Goal: Transaction & Acquisition: Purchase product/service

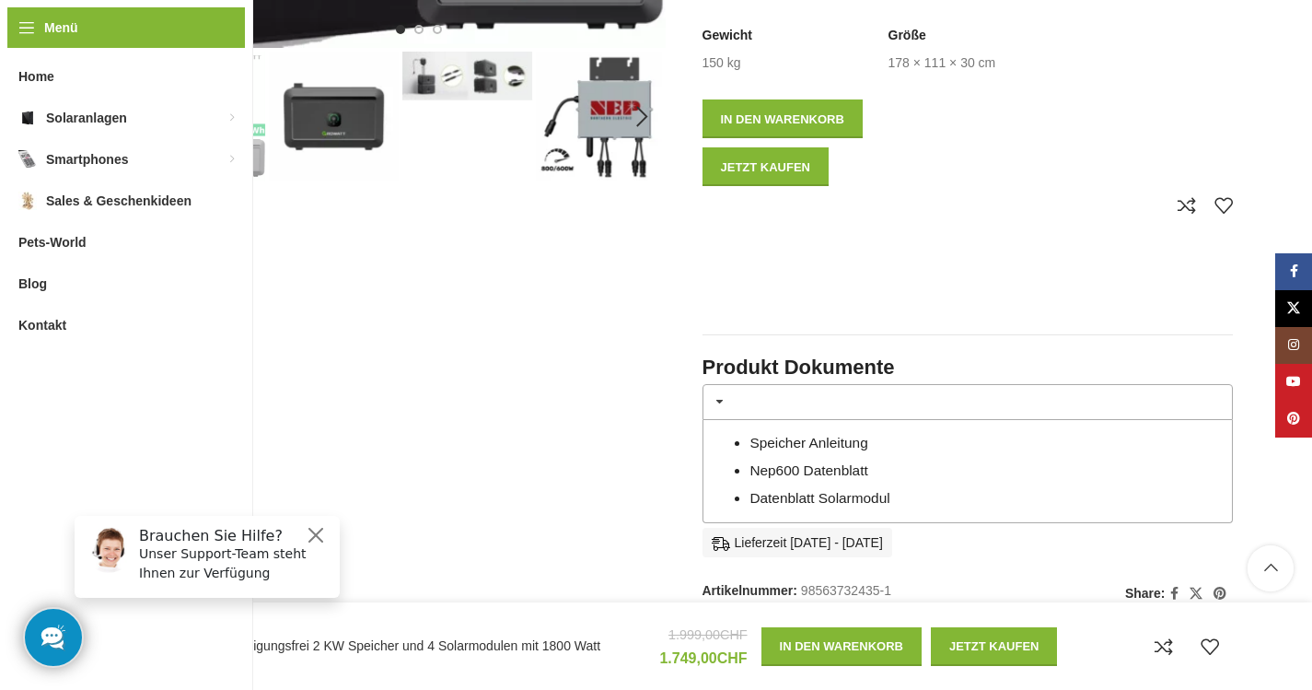
scroll to position [505, 0]
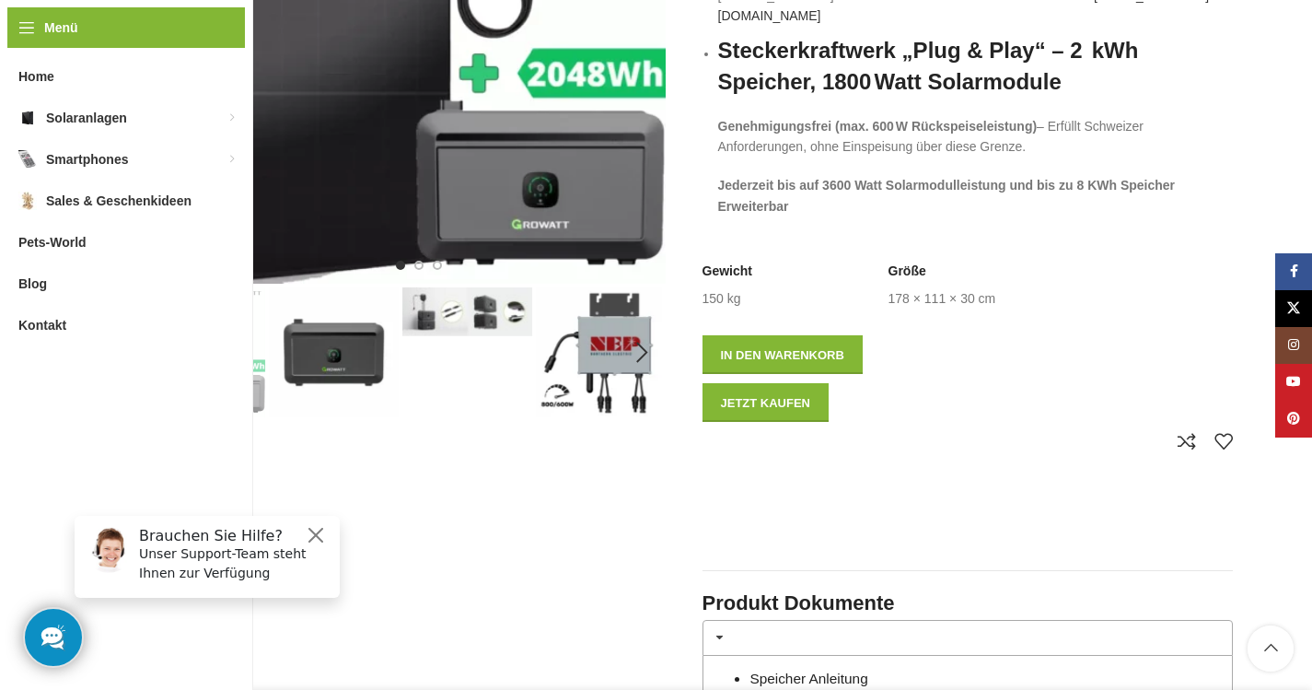
click at [314, 350] on img "2 / 8" at bounding box center [334, 352] width 130 height 130
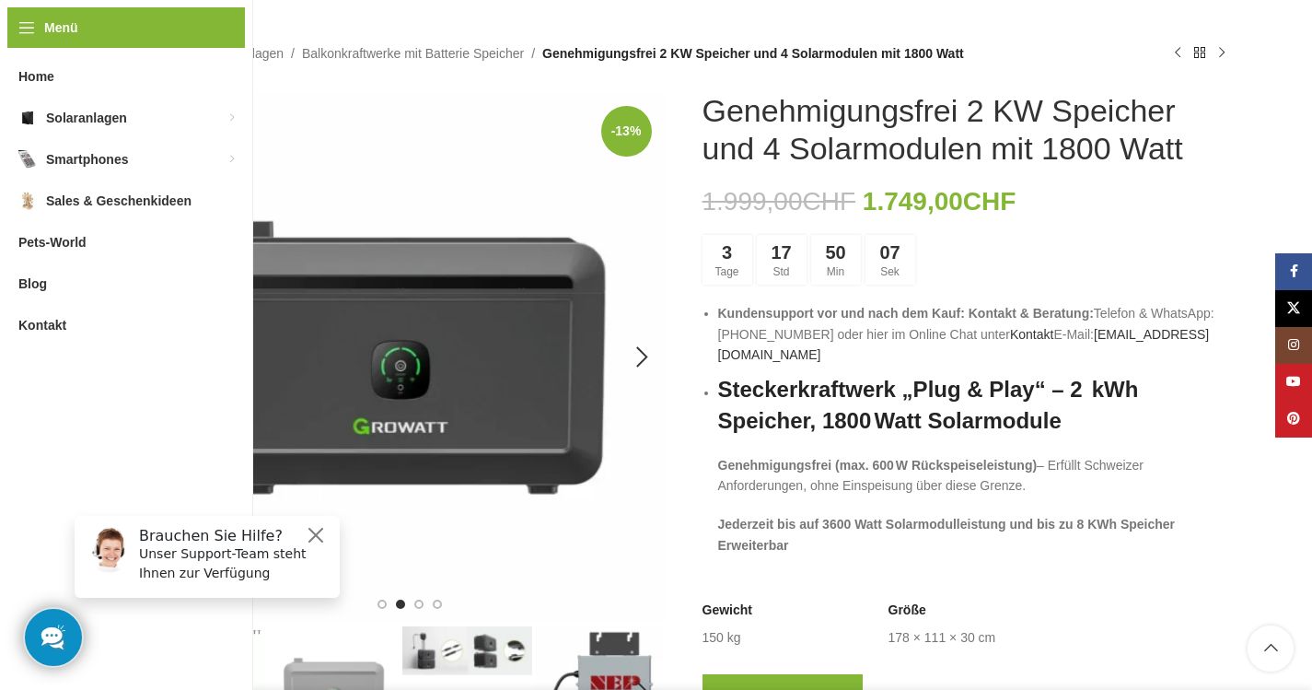
scroll to position [215, 0]
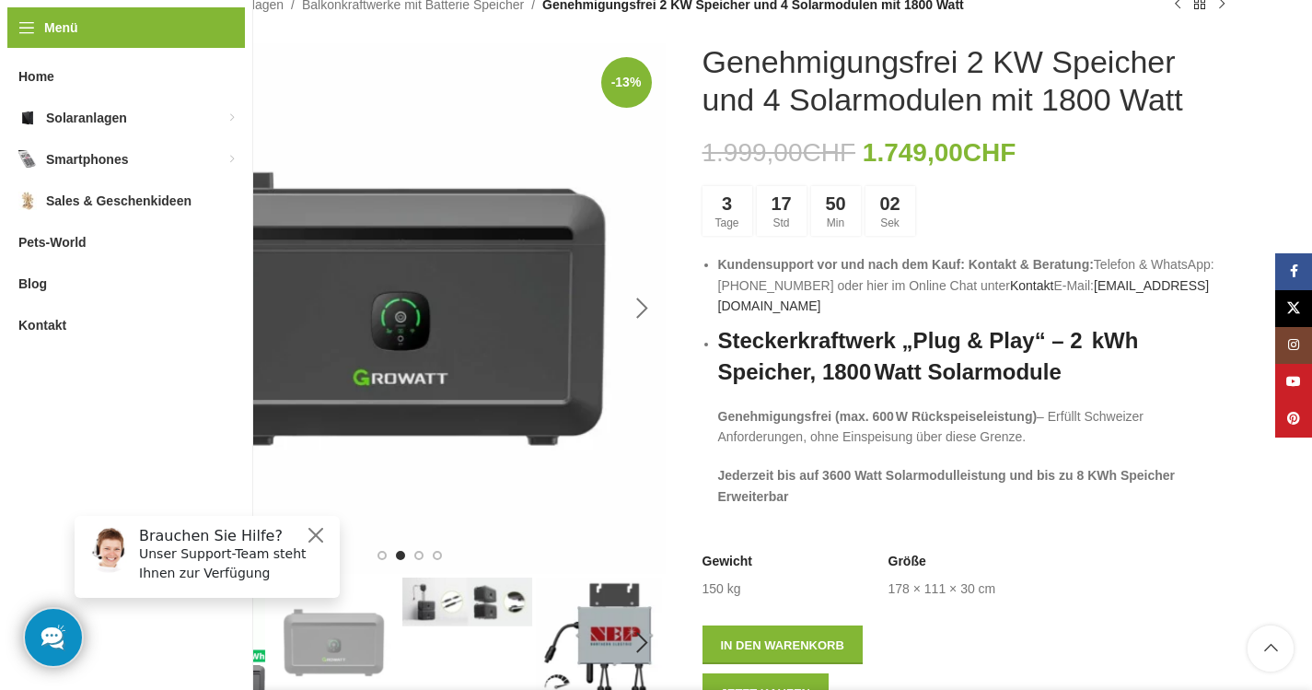
click at [637, 302] on div "Next slide" at bounding box center [643, 308] width 46 height 46
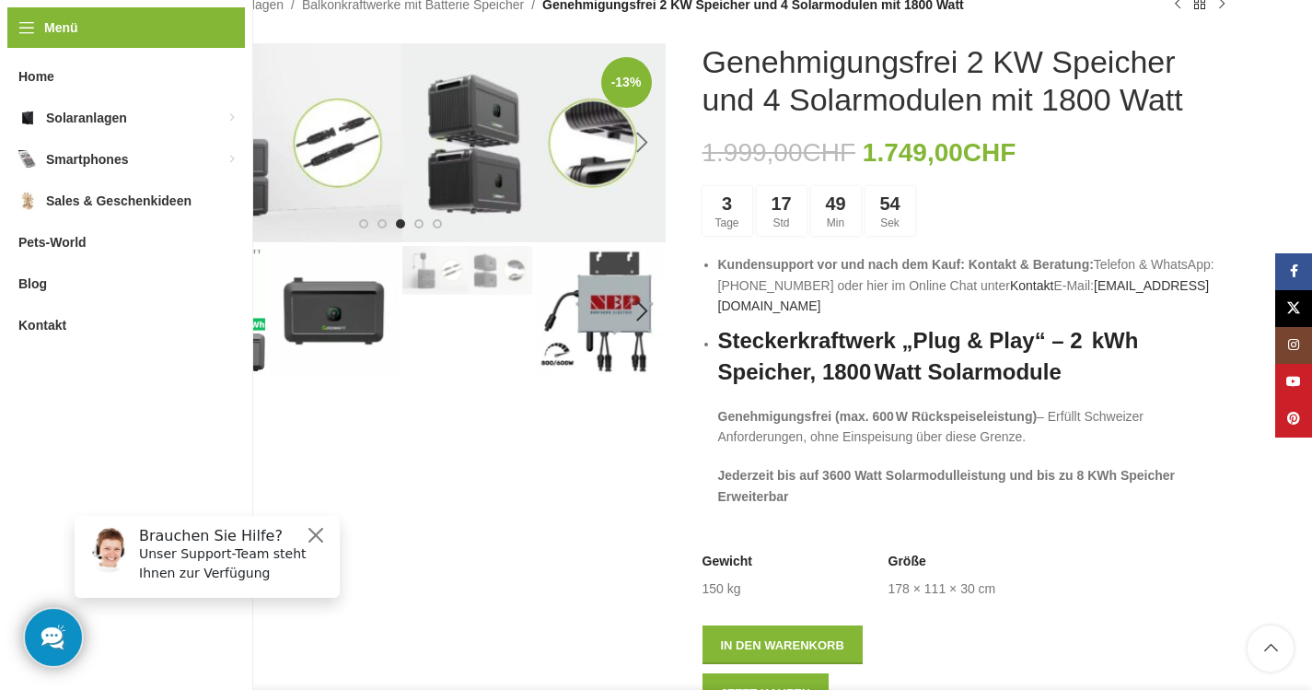
click at [645, 140] on div "Next slide" at bounding box center [643, 143] width 46 height 46
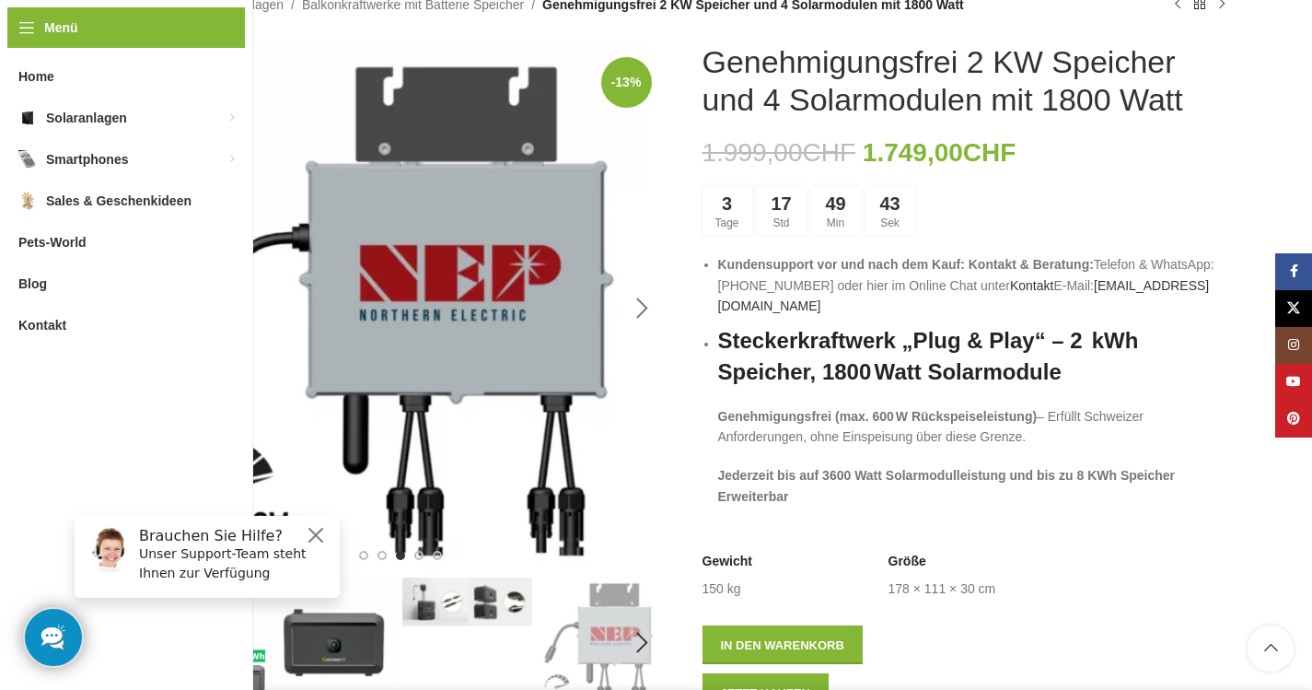
click at [647, 302] on div "Next slide" at bounding box center [643, 308] width 46 height 46
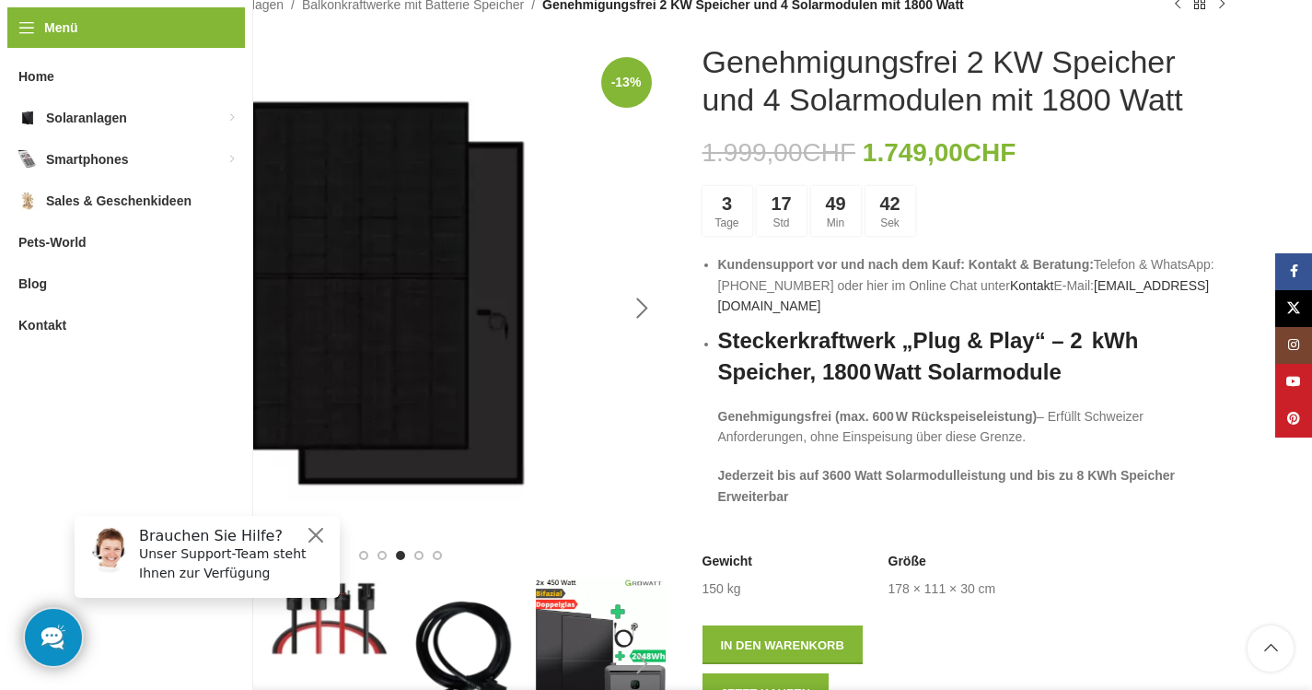
click at [647, 302] on div "Next slide" at bounding box center [643, 308] width 46 height 46
click at [647, 302] on div "-13% Klick zum Vergrößern" at bounding box center [400, 308] width 530 height 530
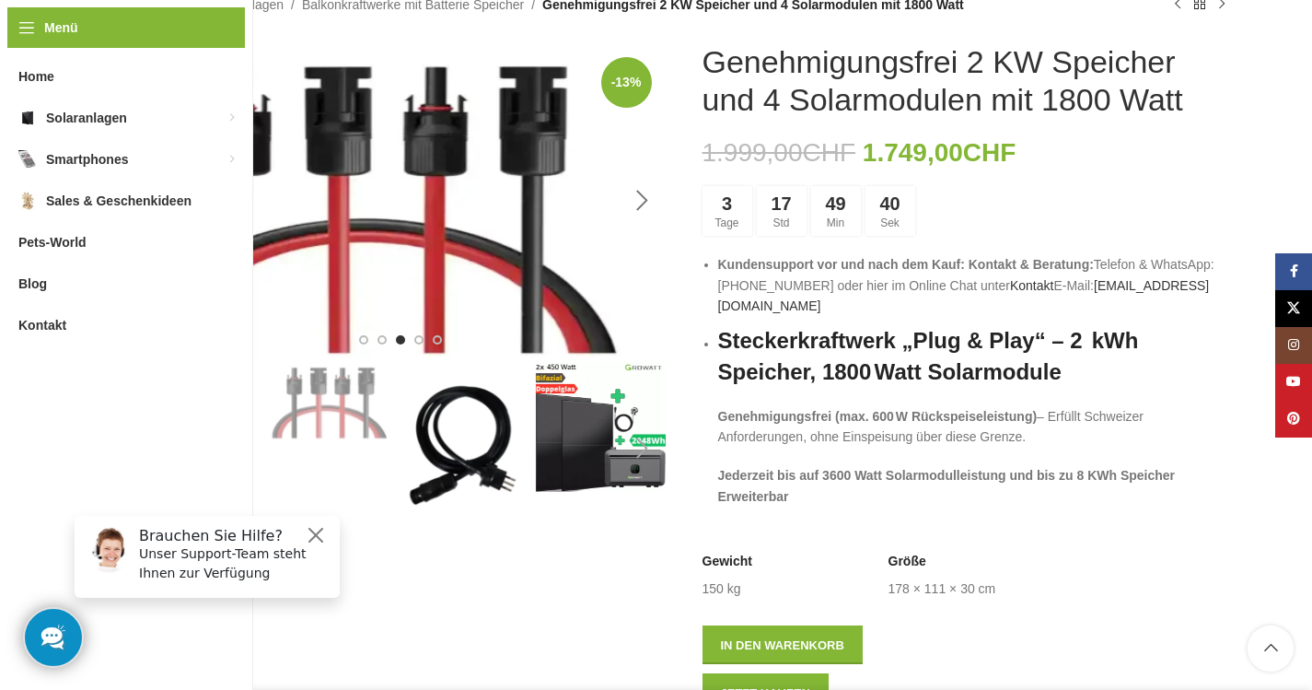
click at [647, 302] on img "6 / 8" at bounding box center [400, 200] width 530 height 315
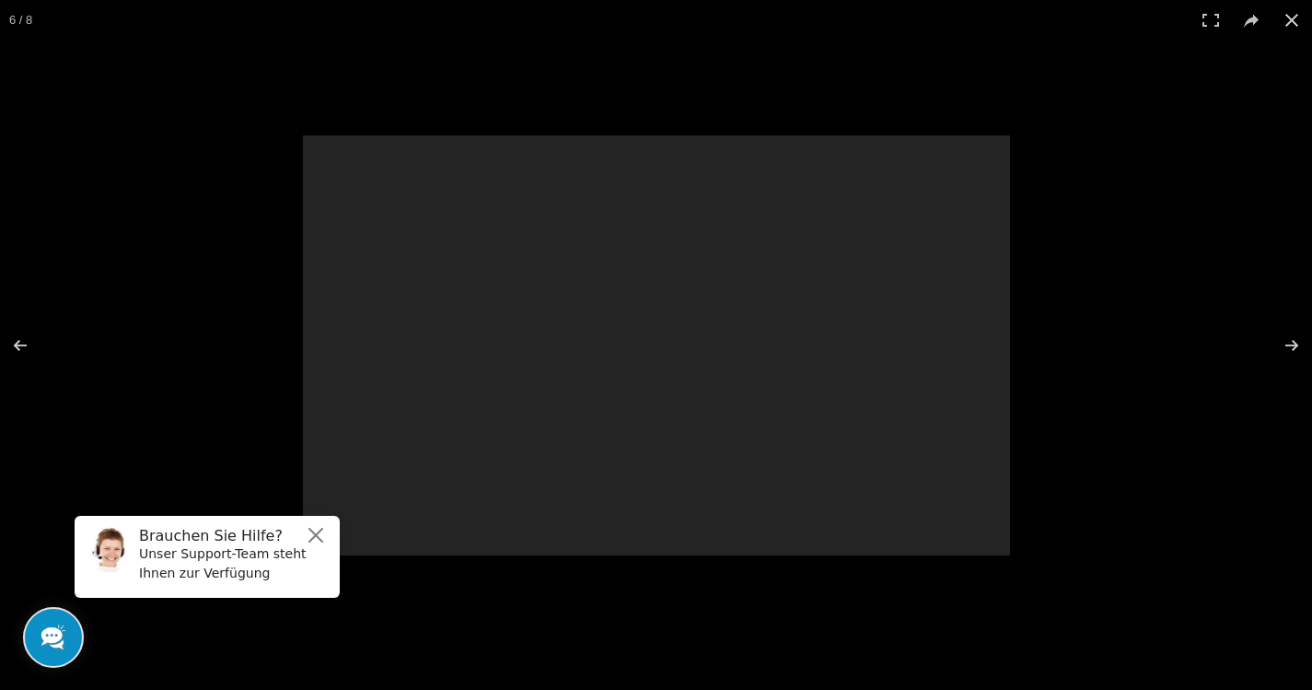
click at [647, 302] on div at bounding box center [656, 345] width 707 height 420
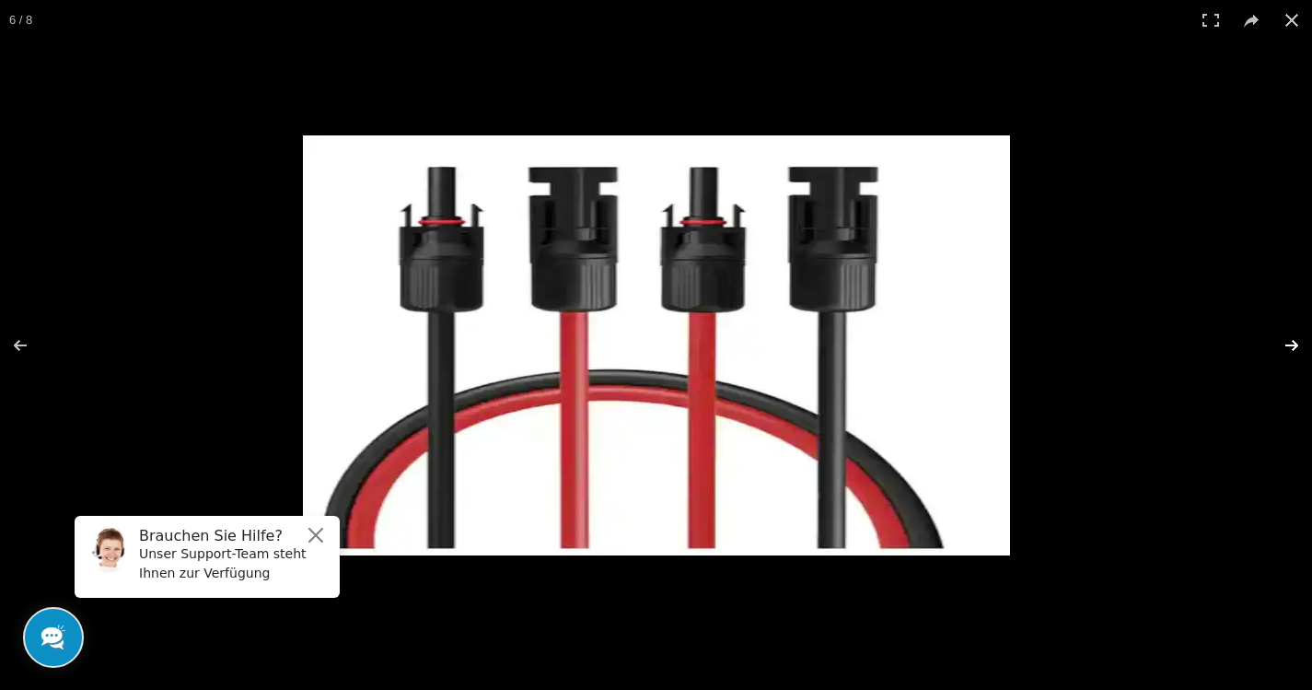
click at [1290, 343] on button at bounding box center [1280, 345] width 64 height 92
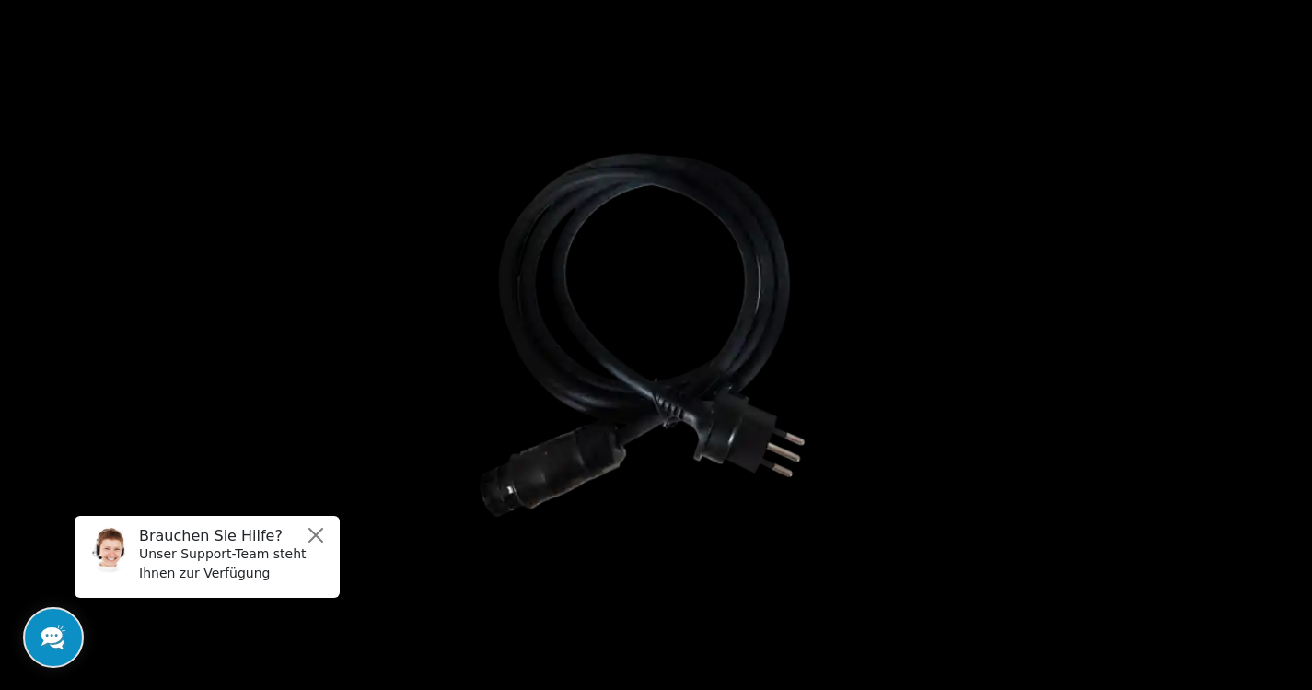
click at [1290, 343] on button at bounding box center [1280, 345] width 64 height 92
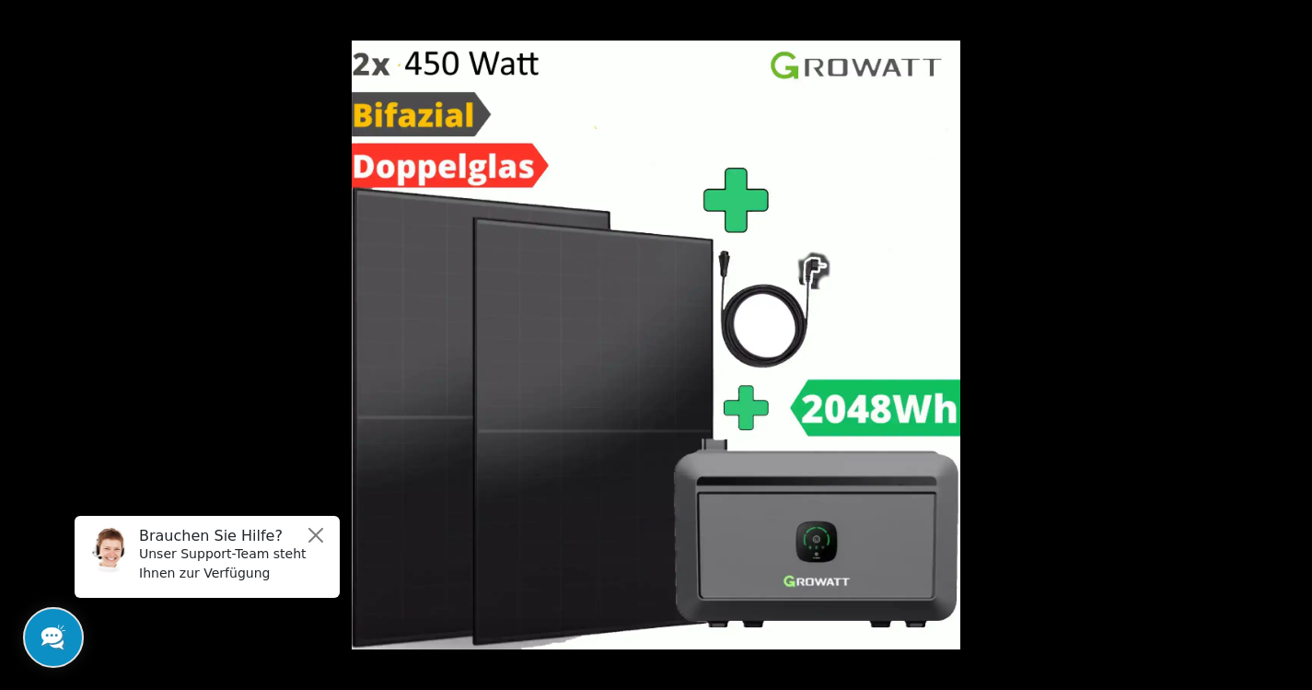
click at [1290, 343] on button at bounding box center [1280, 345] width 64 height 92
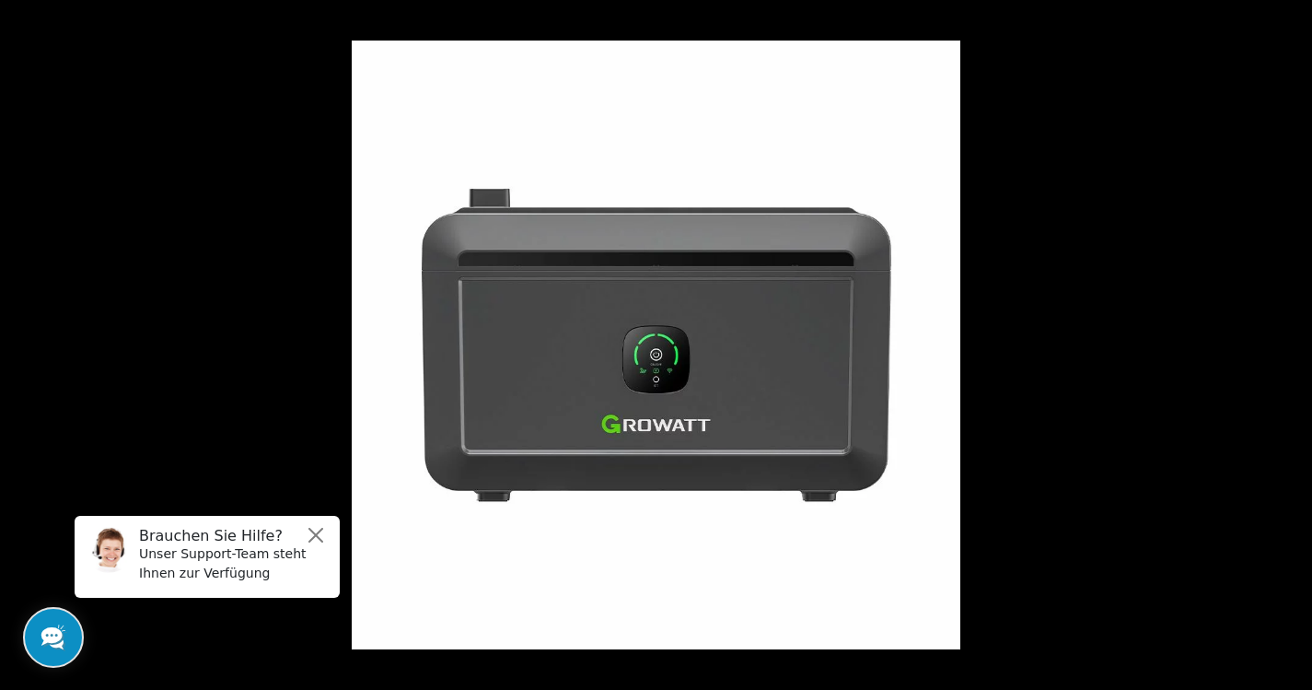
click at [1290, 343] on button at bounding box center [1280, 345] width 64 height 92
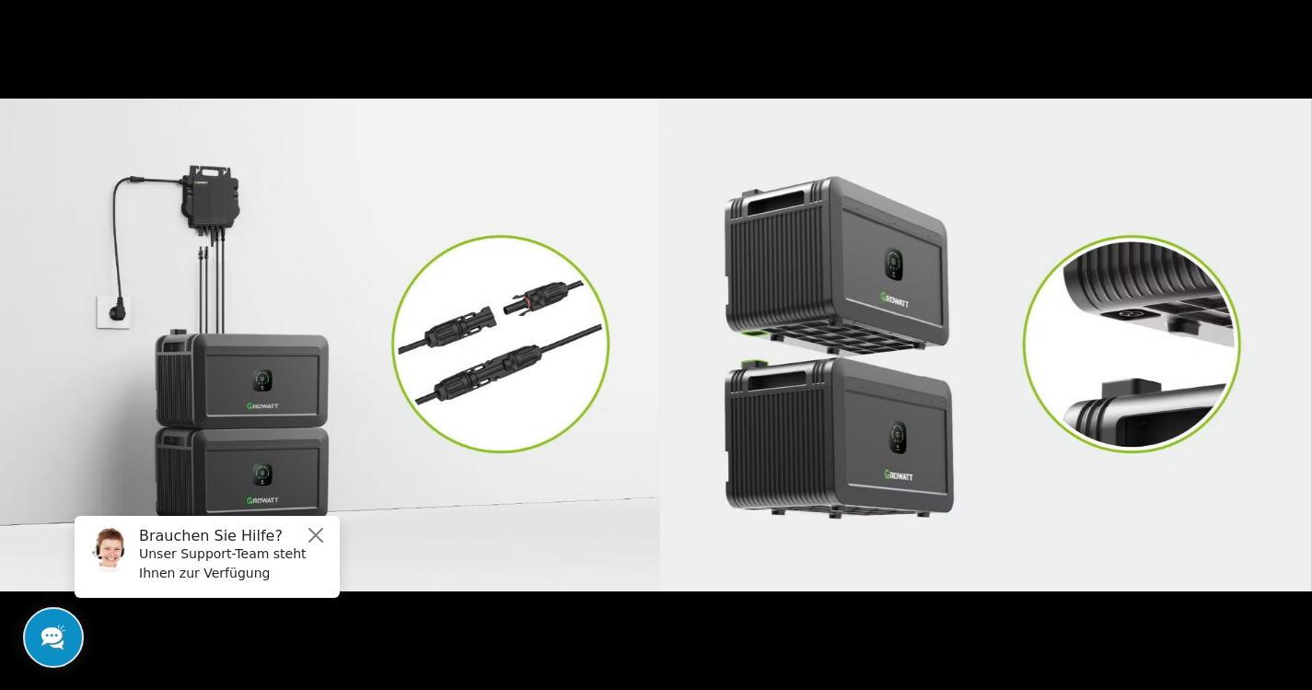
click at [1290, 343] on button at bounding box center [1280, 345] width 64 height 92
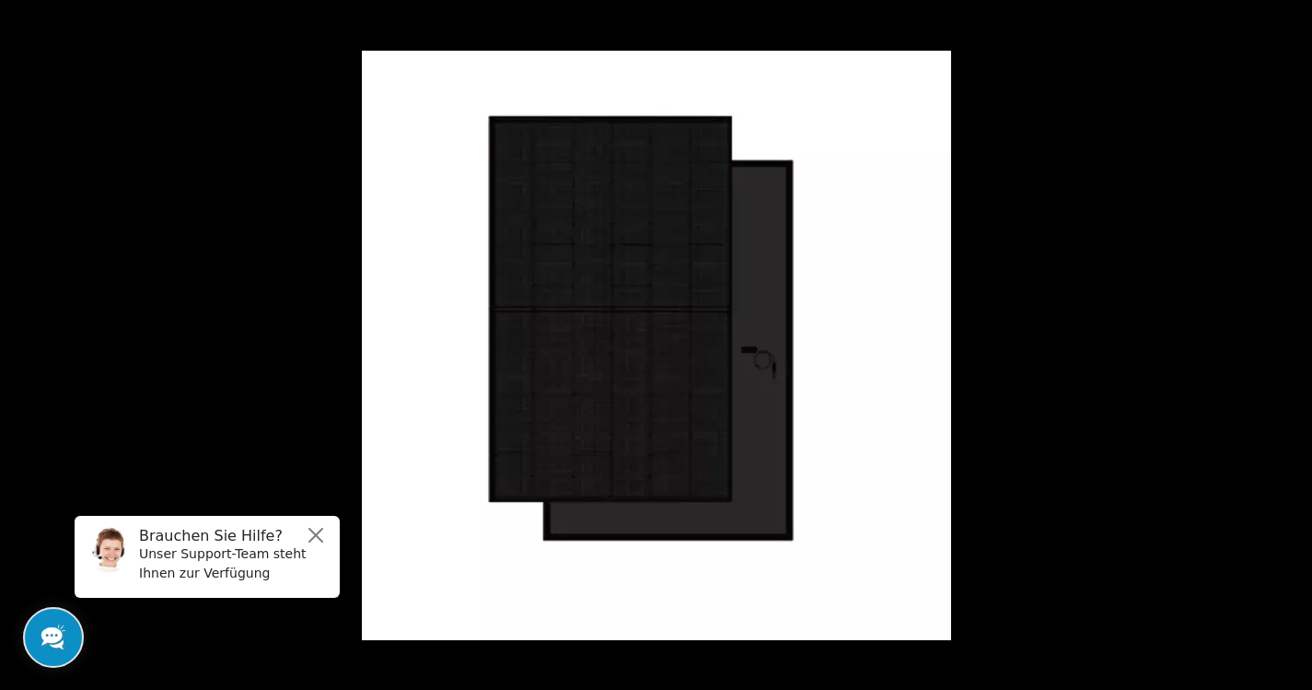
click at [1290, 343] on button at bounding box center [1280, 345] width 64 height 92
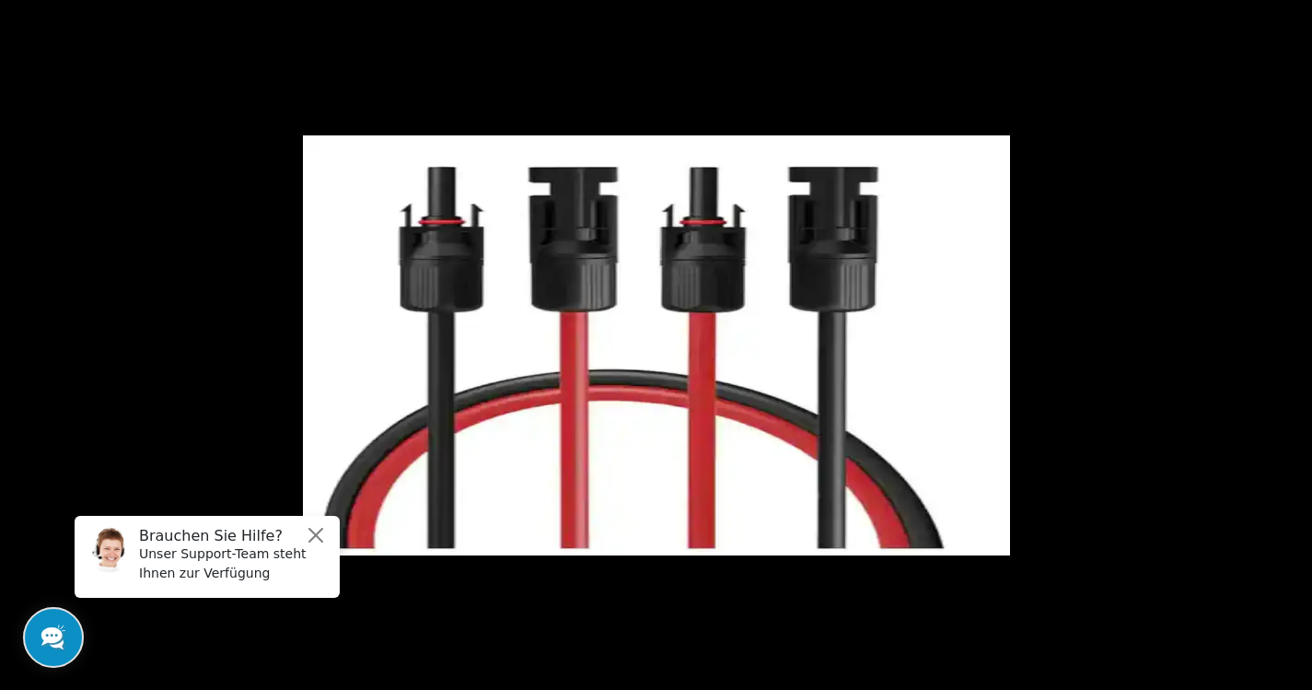
click at [1290, 343] on button at bounding box center [1280, 345] width 64 height 92
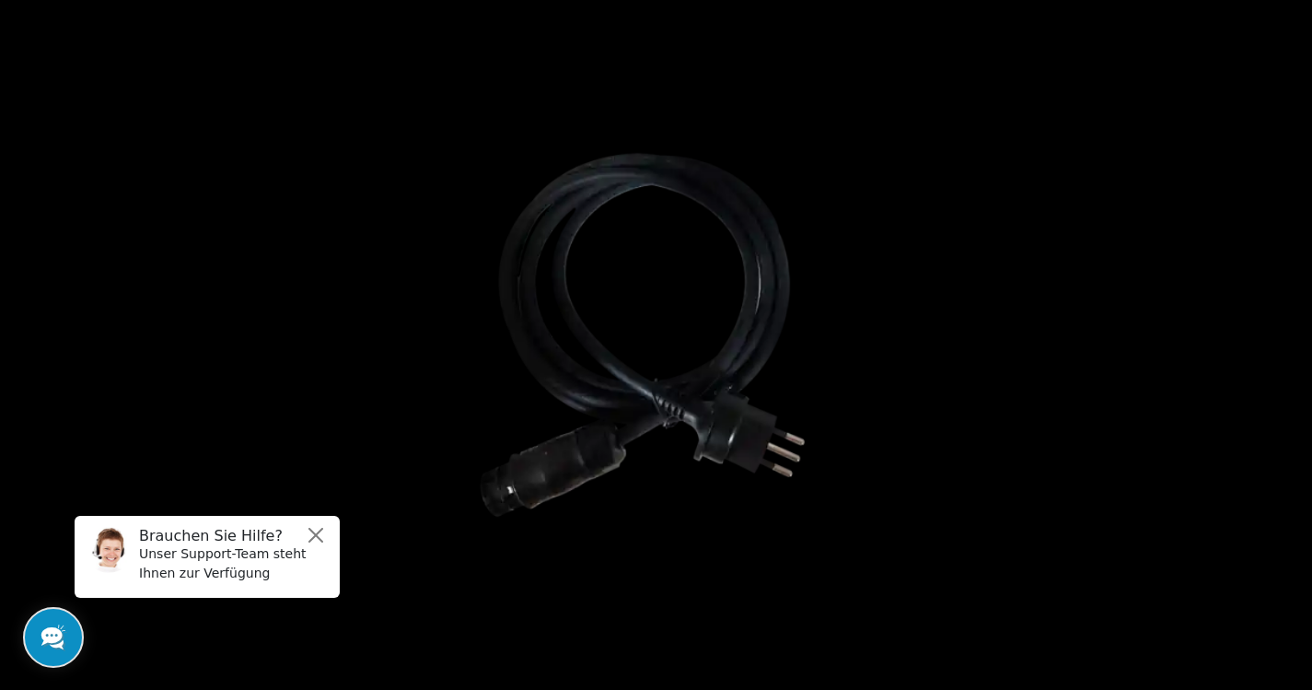
click at [1290, 343] on button at bounding box center [1280, 345] width 64 height 92
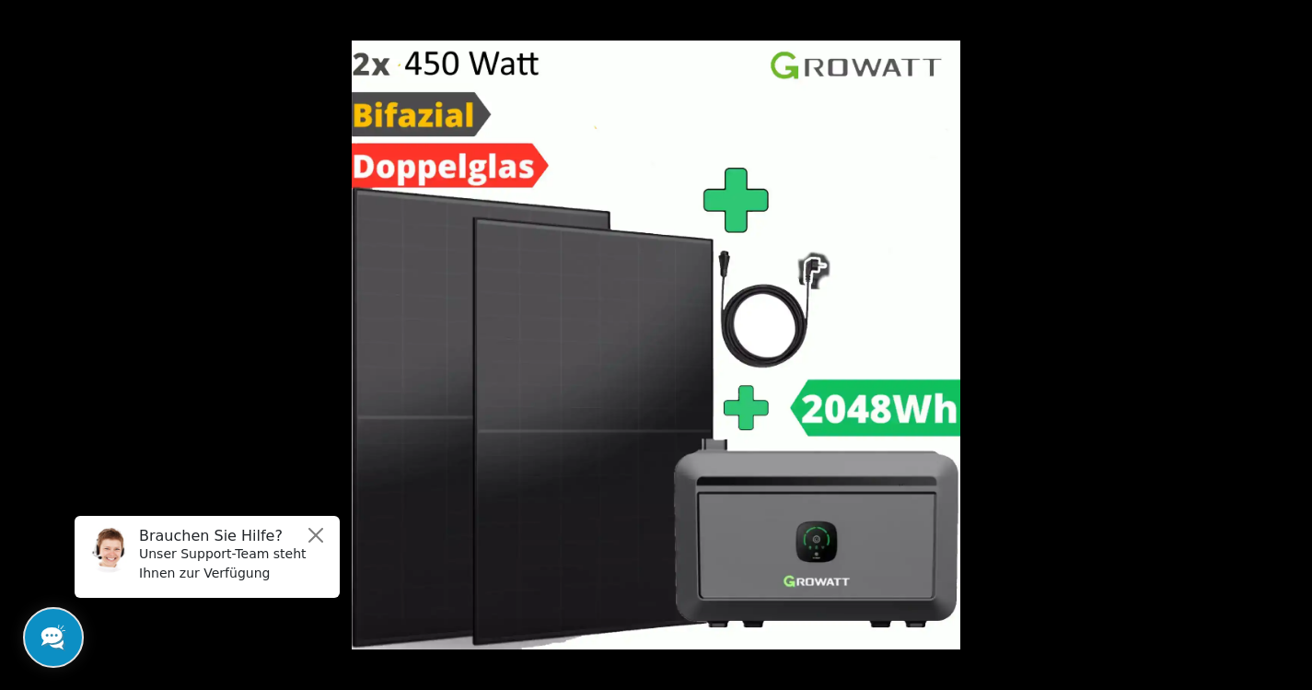
click at [1290, 343] on button at bounding box center [1280, 345] width 64 height 92
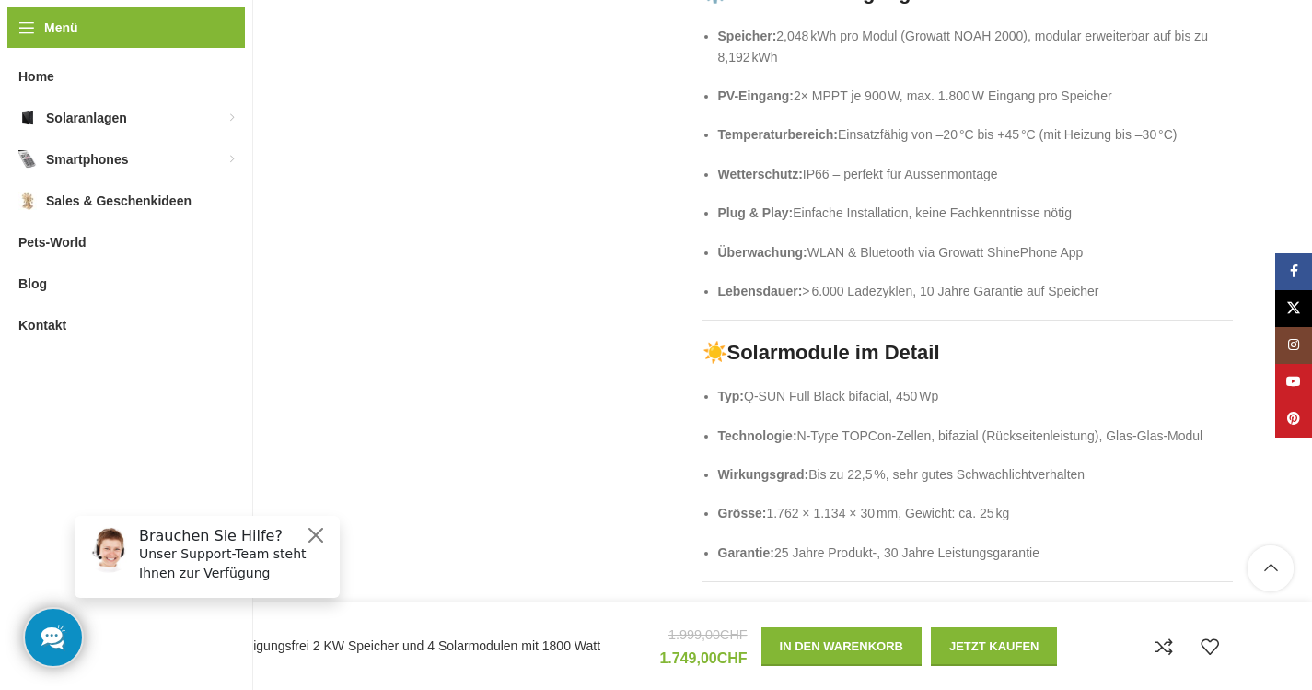
scroll to position [2354, 0]
